Goal: Task Accomplishment & Management: Manage account settings

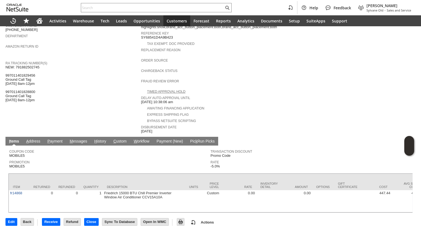
scroll to position [169, 0]
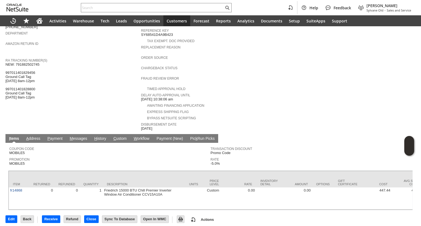
click at [24, 62] on span "NEW: 791882502745 997011401829456 Ground Call Tag 8/4 8am-12pm 997011401828800 …" at bounding box center [22, 80] width 34 height 37
copy span "791882502745"
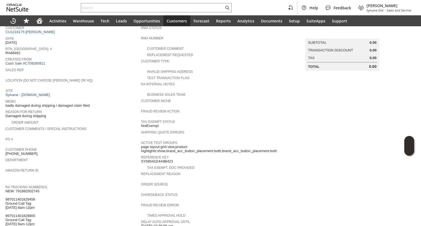
scroll to position [0, 0]
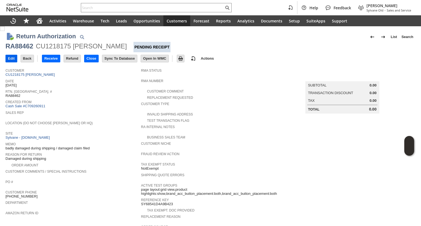
click at [9, 60] on input "Edit" at bounding box center [11, 58] width 11 height 7
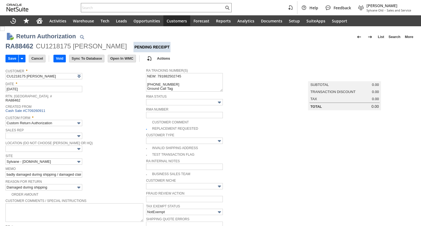
type input "Add"
type input "Copy Previous"
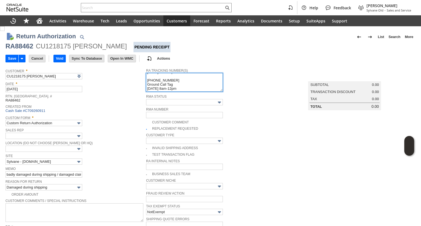
click at [146, 80] on textarea "NEW: 791882502745 997011401829456 Ground Call Tag 8/4 8am-12pm 997011401828800 …" at bounding box center [184, 82] width 77 height 19
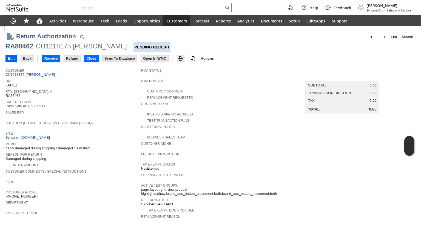
click at [10, 57] on input "Edit" at bounding box center [11, 58] width 11 height 7
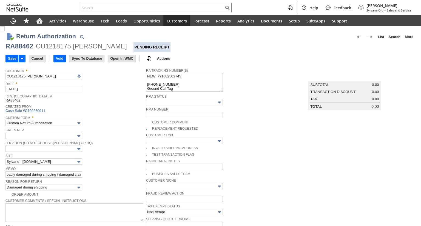
type input "Add"
type input "Copy Previous"
click at [146, 126] on span at bounding box center [149, 128] width 6 height 5
click at [5, 31] on img at bounding box center [2, 28] width 5 height 5
checkbox input "false"
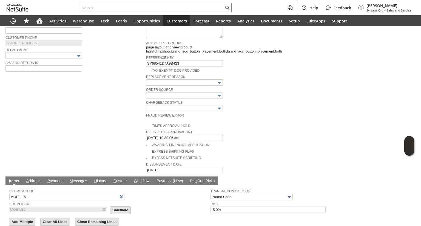
scroll to position [273, 0]
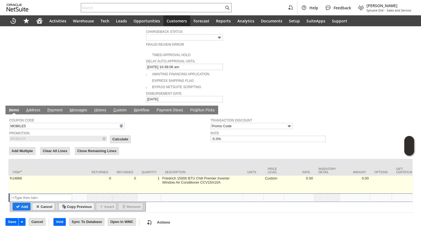
click at [268, 176] on td "Custom" at bounding box center [273, 185] width 21 height 18
type input "Custom"
type input "OK"
type input "Make Copy"
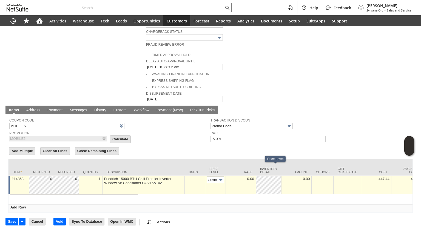
scroll to position [0, 3]
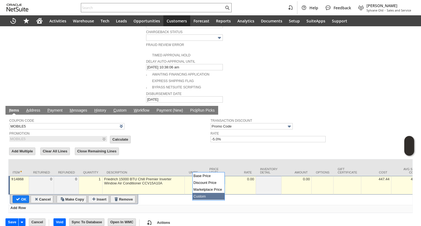
click at [214, 177] on input "Custom" at bounding box center [215, 180] width 18 height 7
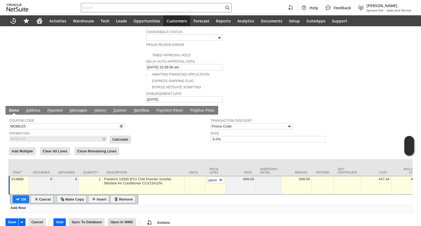
type input "Base Price"
click at [22, 196] on input "OK" at bounding box center [21, 199] width 16 height 7
type input "Add"
type input "Copy Previous"
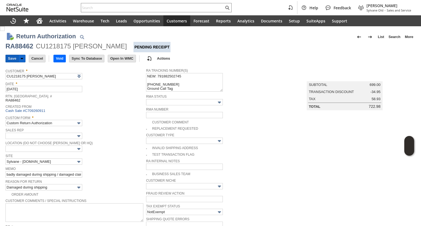
click at [10, 56] on input "Save" at bounding box center [12, 58] width 13 height 7
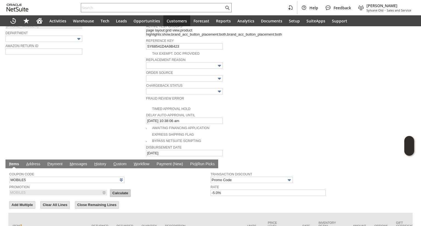
click at [110, 190] on input "Calculate" at bounding box center [120, 193] width 20 height 7
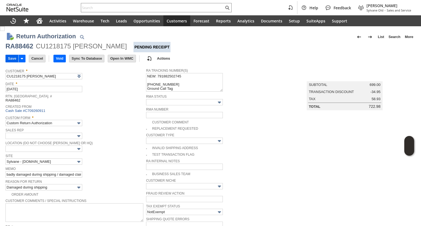
click at [10, 57] on input "Save" at bounding box center [12, 58] width 13 height 7
